Goal: Task Accomplishment & Management: Manage account settings

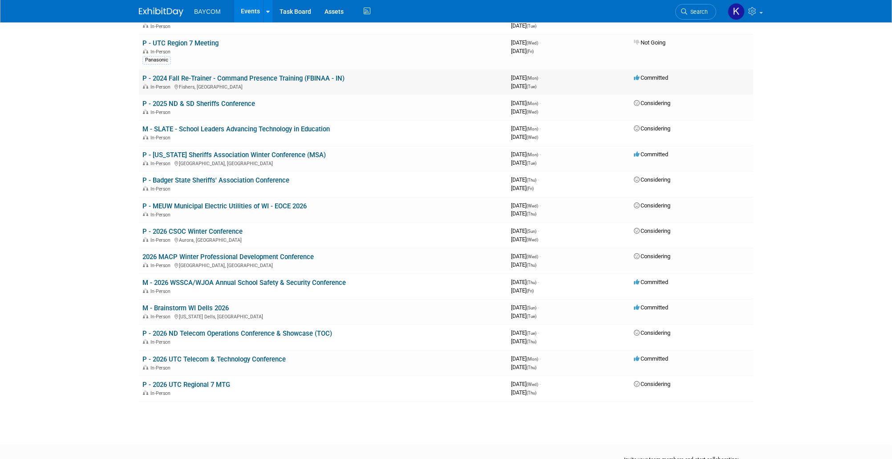
scroll to position [219, 0]
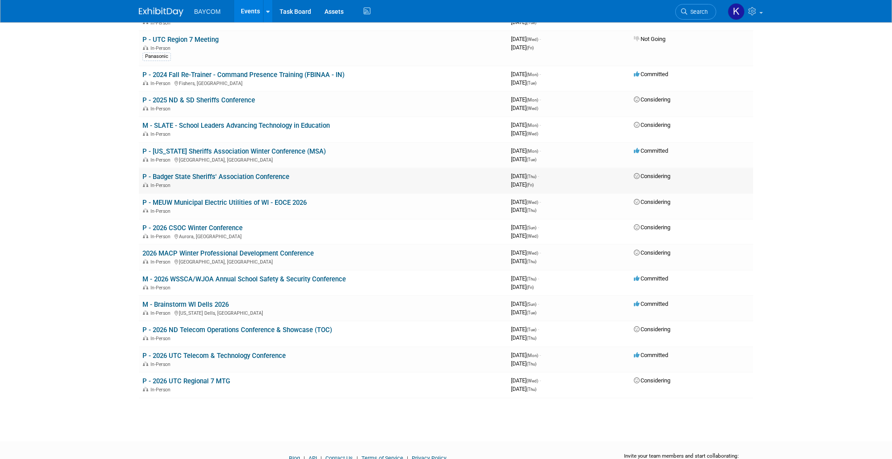
click at [257, 176] on link "P - Badger State Sheriffs' Association Conference" at bounding box center [215, 177] width 147 height 8
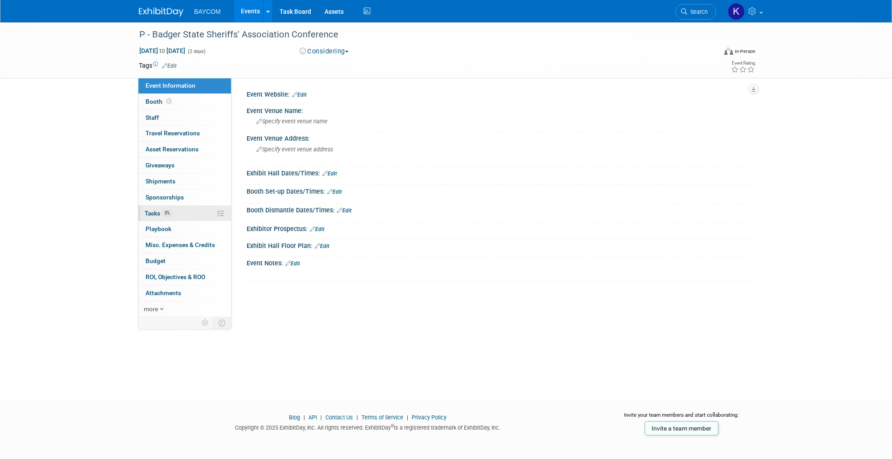
click at [168, 211] on span "0%" at bounding box center [167, 213] width 10 height 7
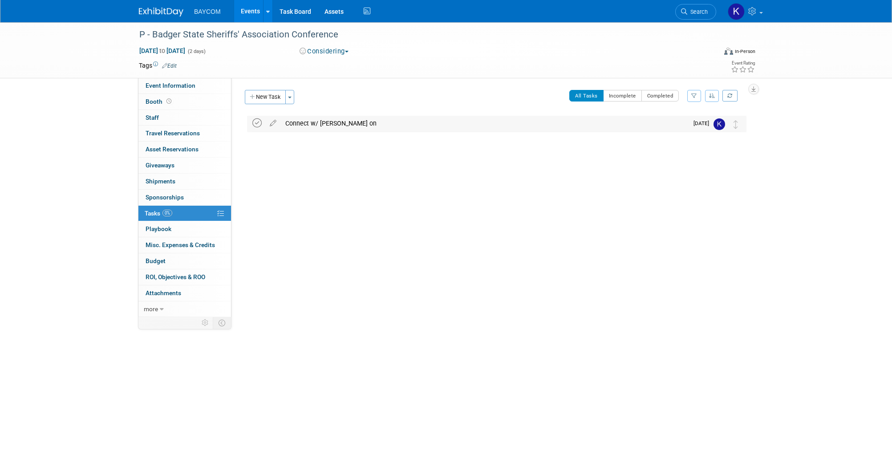
click at [255, 124] on icon at bounding box center [256, 122] width 9 height 9
click at [271, 95] on button "New Task" at bounding box center [265, 97] width 41 height 14
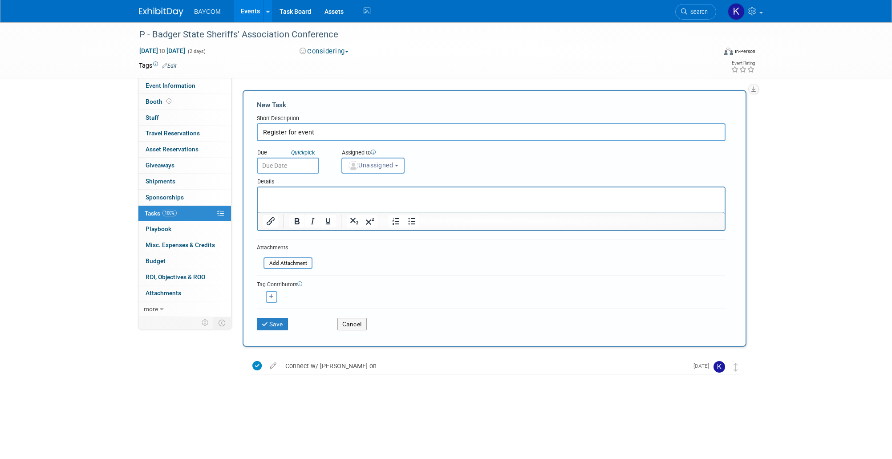
type input "Register for event"
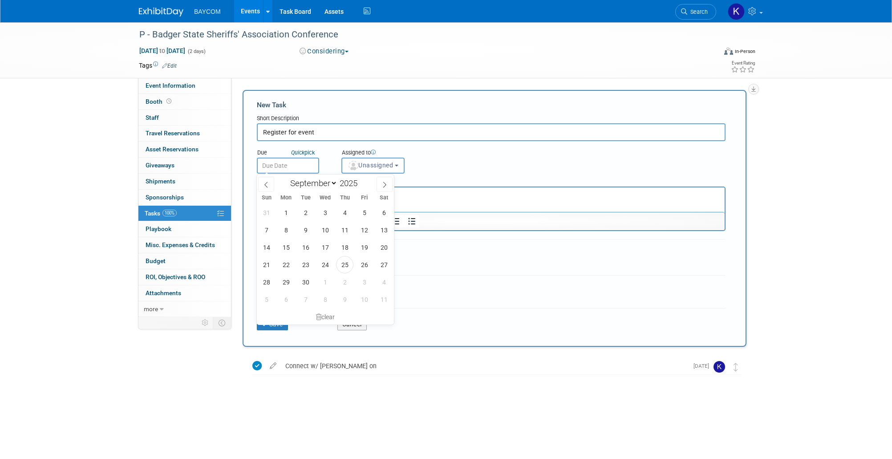
click at [294, 163] on input "text" at bounding box center [288, 166] width 62 height 16
click at [342, 264] on span "25" at bounding box center [344, 264] width 17 height 17
type input "Sep 25, 2025"
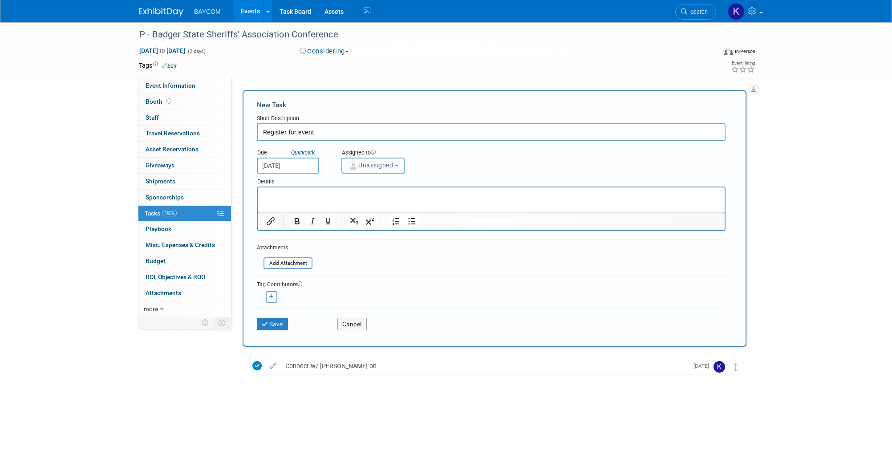
click at [377, 166] on span "Unassigned" at bounding box center [370, 165] width 45 height 7
click at [378, 201] on label "Kayla Novak (me)" at bounding box center [384, 204] width 77 height 14
click at [343, 201] on input "Kayla Novak (me)" at bounding box center [340, 203] width 6 height 6
select select "3010db7d-870e-43c4-8fb8-0ef80b953965"
click at [277, 322] on button "Save" at bounding box center [272, 324] width 31 height 12
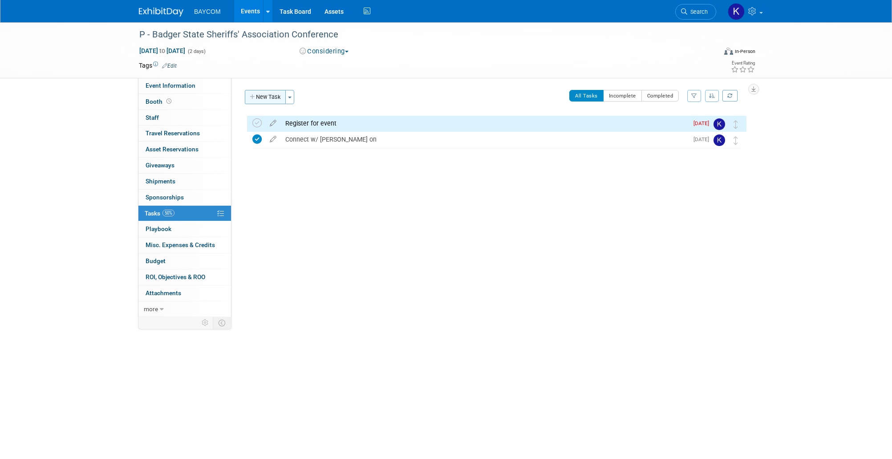
click at [274, 94] on button "New Task" at bounding box center [265, 97] width 41 height 14
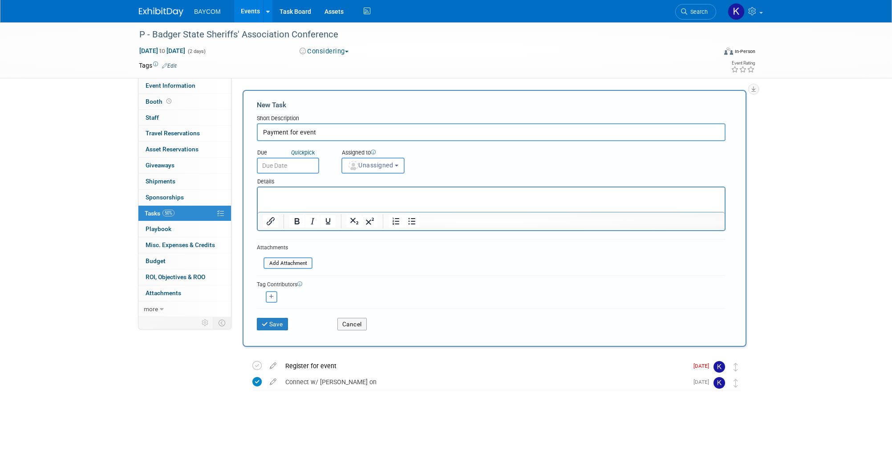
type input "Payment for event"
click at [291, 170] on input "text" at bounding box center [288, 166] width 62 height 16
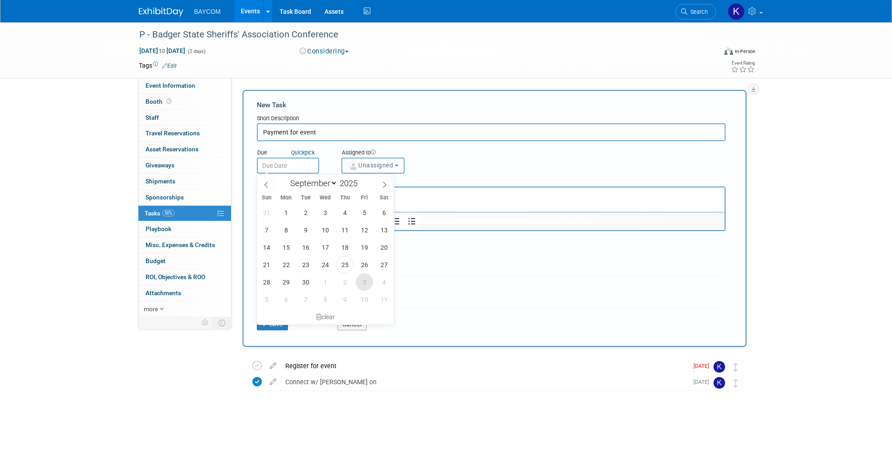
click at [361, 279] on span "3" at bounding box center [364, 281] width 17 height 17
type input "Oct 3, 2025"
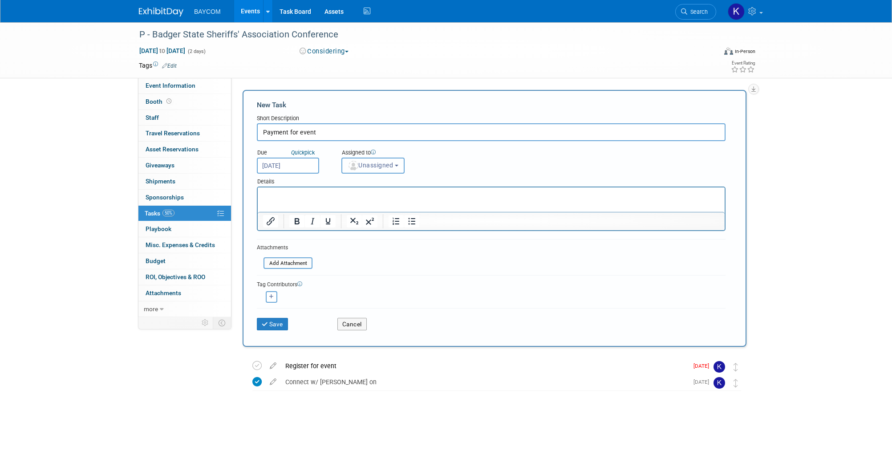
click at [382, 162] on span "Unassigned" at bounding box center [370, 165] width 45 height 7
click at [375, 199] on label "Kayla Novak (me)" at bounding box center [384, 204] width 77 height 14
click at [343, 200] on input "Kayla Novak (me)" at bounding box center [340, 203] width 6 height 6
select select "3010db7d-870e-43c4-8fb8-0ef80b953965"
click at [365, 199] on p "Rich Text Area. Press ALT-0 for help." at bounding box center [491, 195] width 457 height 9
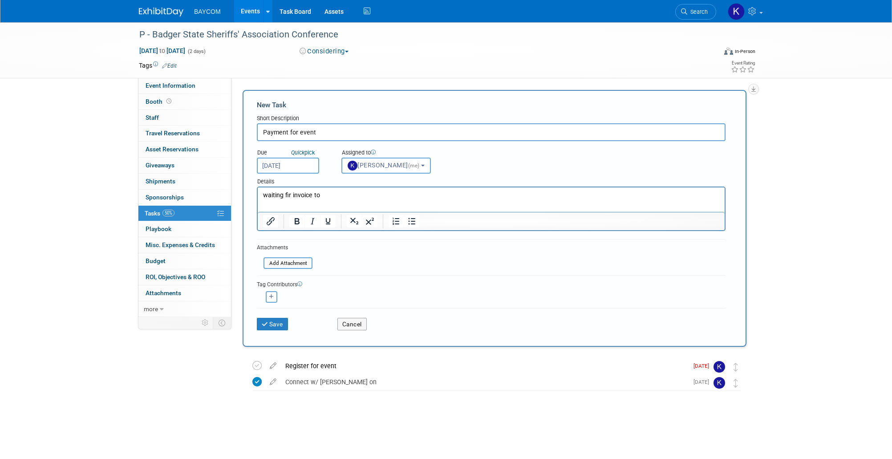
click at [288, 193] on p "waiting fir invoice to" at bounding box center [491, 195] width 457 height 9
click at [339, 196] on p "waiting for invoice to" at bounding box center [491, 195] width 457 height 9
click at [280, 318] on button "Save" at bounding box center [272, 324] width 31 height 12
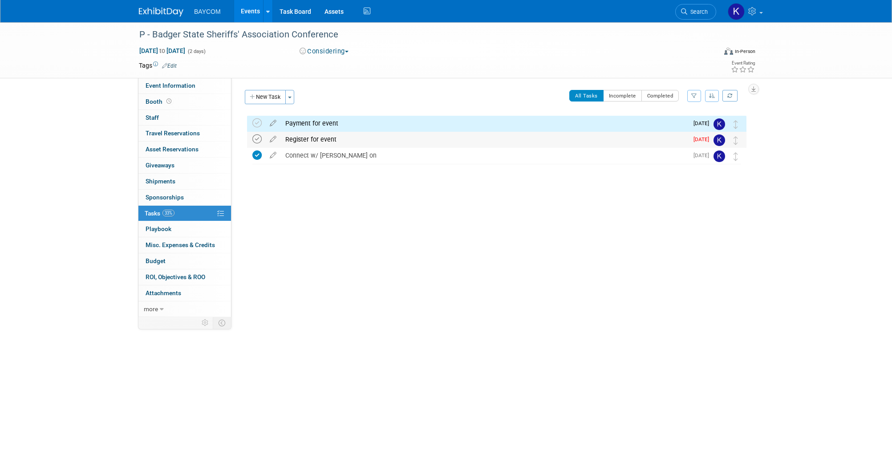
click at [256, 135] on icon at bounding box center [256, 138] width 9 height 9
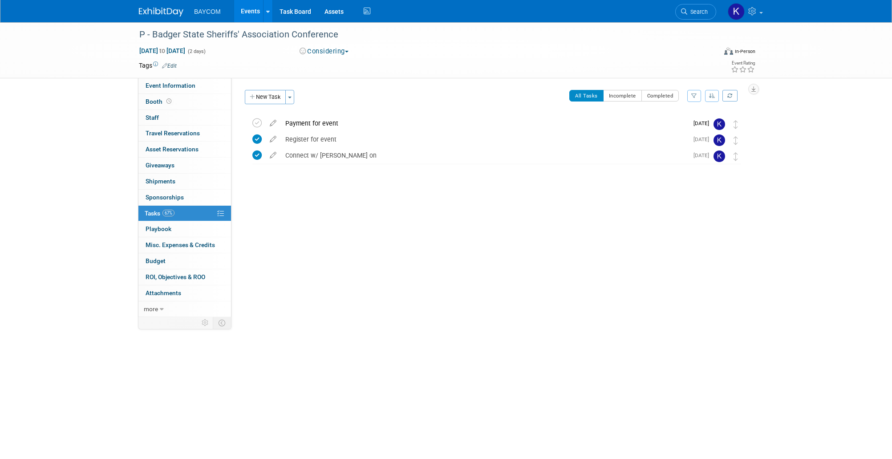
click at [253, 14] on link "Events" at bounding box center [250, 11] width 32 height 22
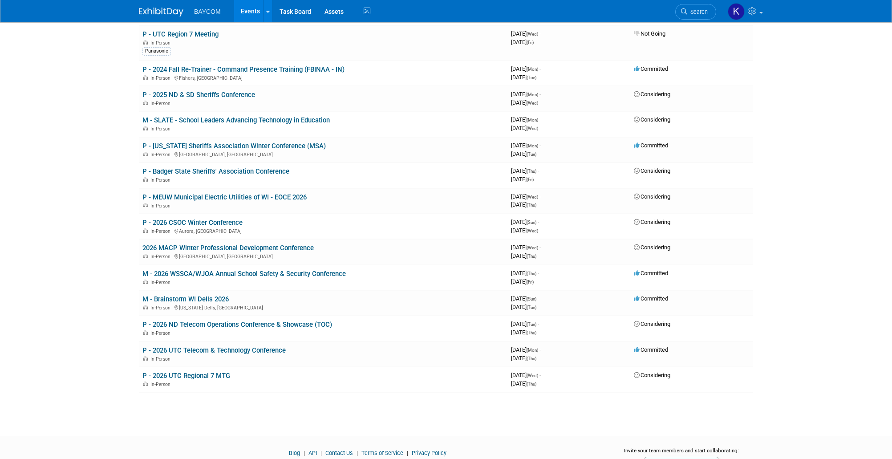
scroll to position [224, 0]
click at [241, 249] on link "2026 MACP Winter Professional Development Conference" at bounding box center [227, 248] width 171 height 8
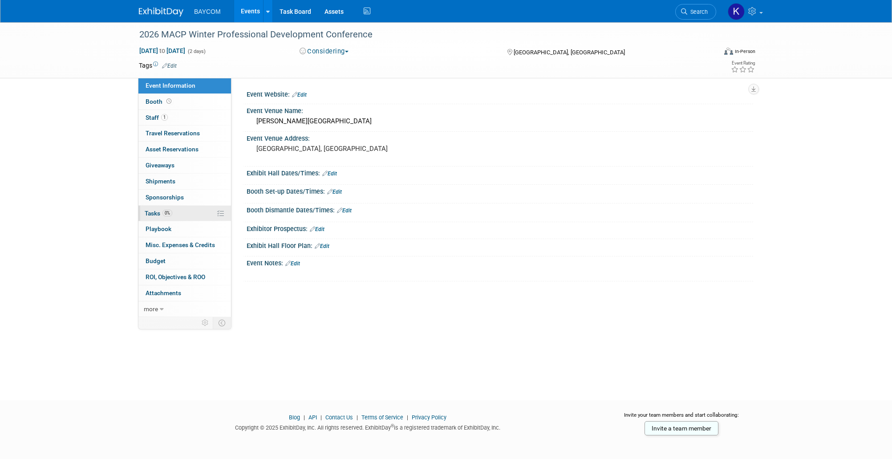
click at [194, 213] on link "0% Tasks 0%" at bounding box center [184, 214] width 93 height 16
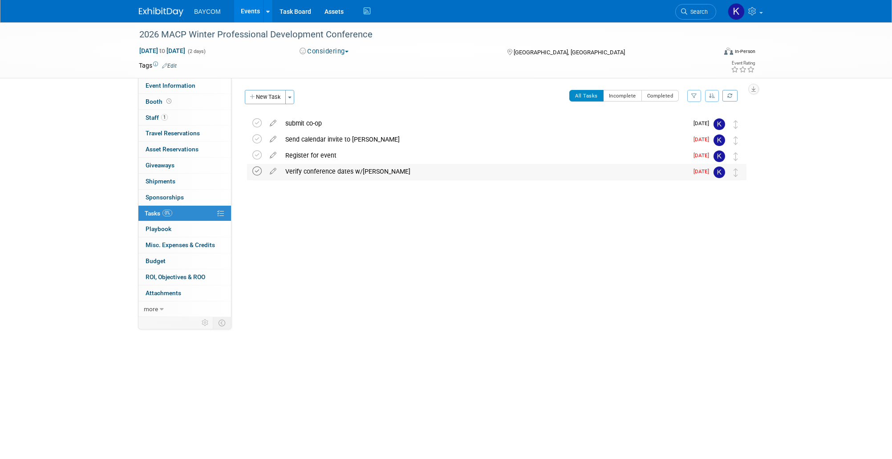
click at [259, 169] on icon at bounding box center [256, 170] width 9 height 9
click at [265, 93] on button "New Task" at bounding box center [265, 97] width 41 height 14
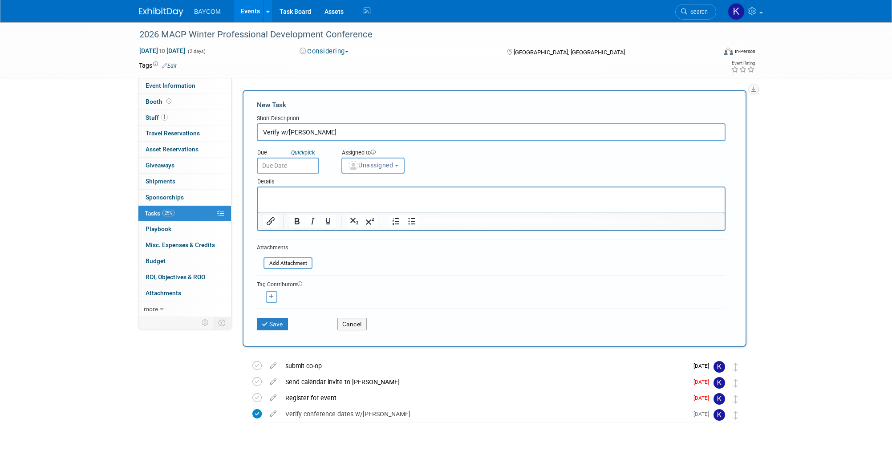
type input "Verify w/Tim"
click at [295, 170] on input "text" at bounding box center [288, 166] width 62 height 16
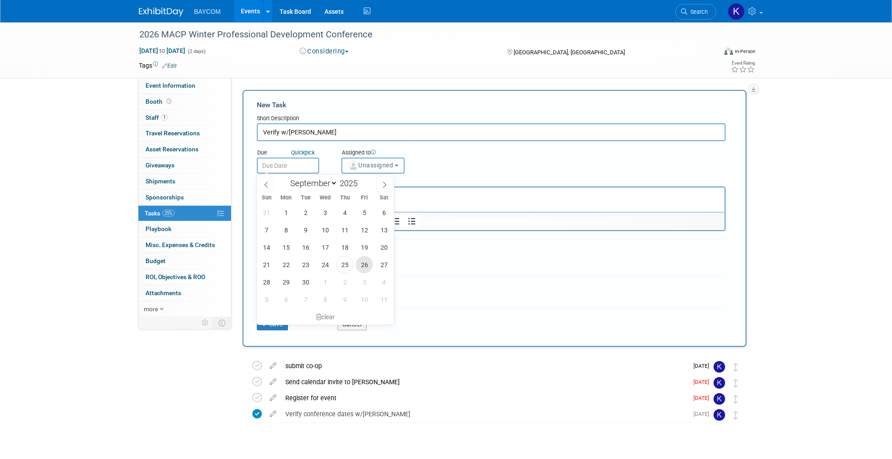
click at [364, 268] on span "26" at bounding box center [364, 264] width 17 height 17
type input "Sep 26, 2025"
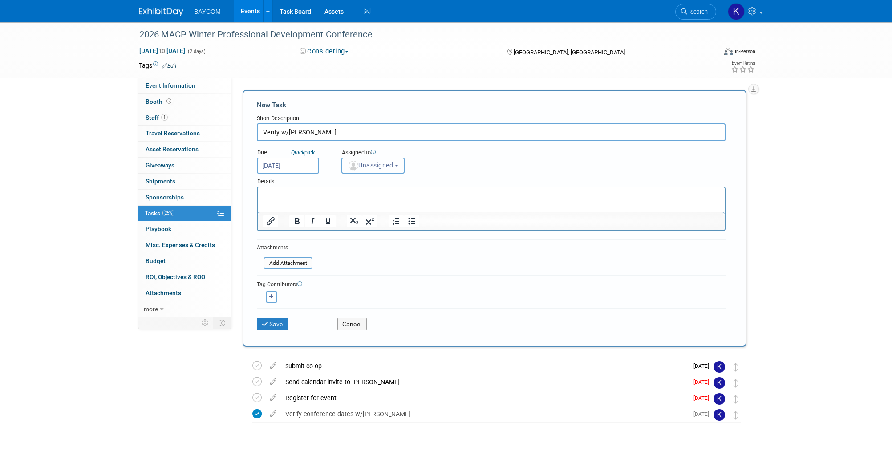
click at [382, 167] on span "Unassigned" at bounding box center [370, 165] width 45 height 7
click at [368, 203] on label "Kayla Novak (me)" at bounding box center [384, 204] width 77 height 14
click at [343, 203] on input "Kayla Novak (me)" at bounding box center [340, 203] width 6 height 6
select select "3010db7d-870e-43c4-8fb8-0ef80b953965"
click at [275, 324] on button "Save" at bounding box center [272, 324] width 31 height 12
